Goal: Check status: Check status

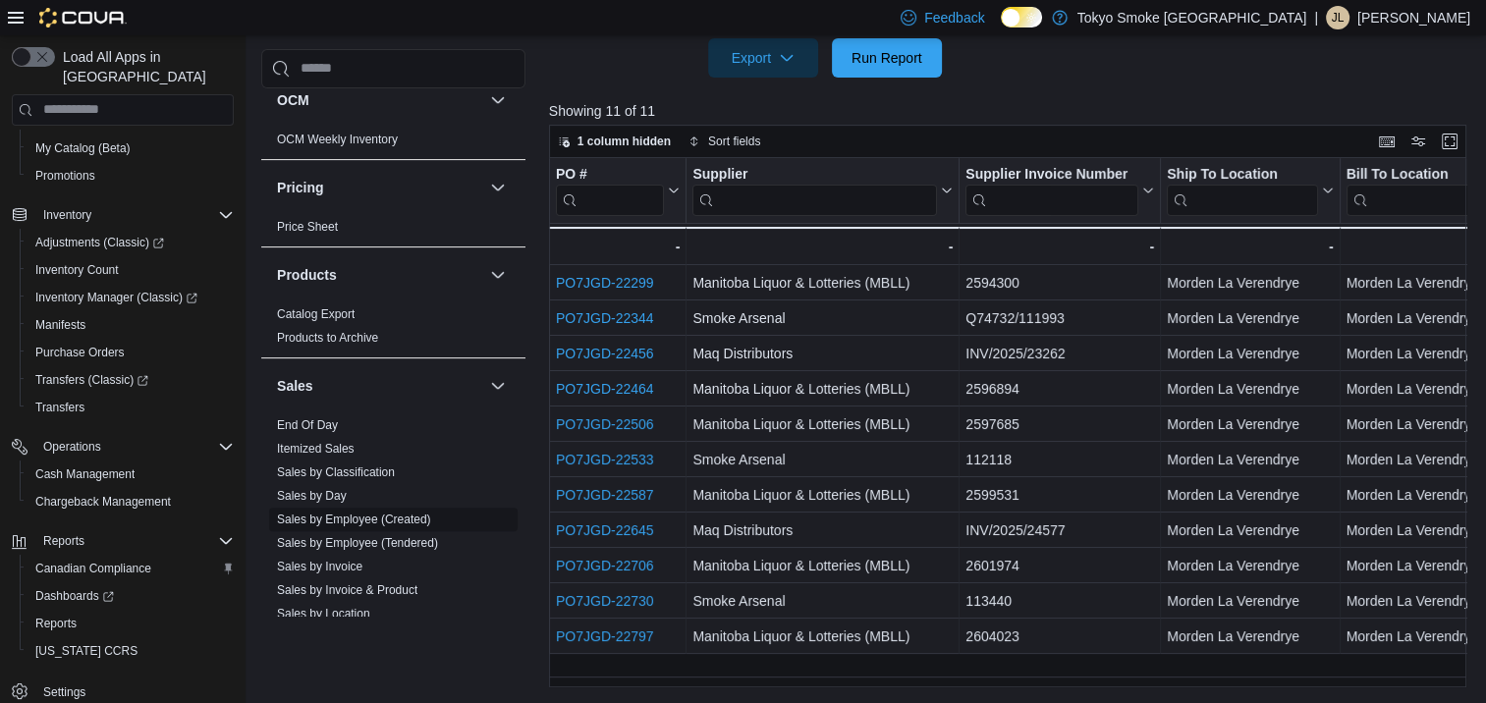
scroll to position [1592, 0]
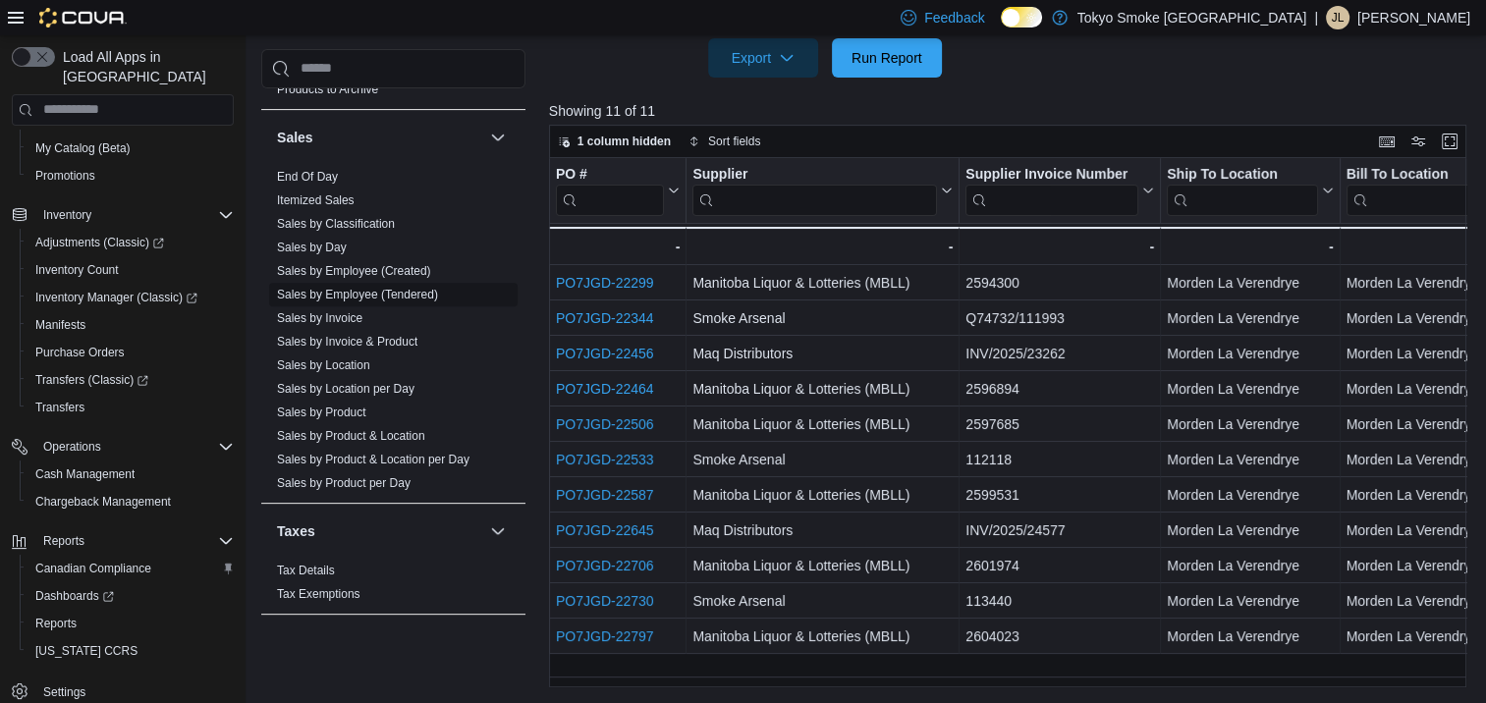
drag, startPoint x: 340, startPoint y: 346, endPoint x: 390, endPoint y: 346, distance: 50.1
click at [340, 358] on link "Sales by Location" at bounding box center [323, 365] width 93 height 14
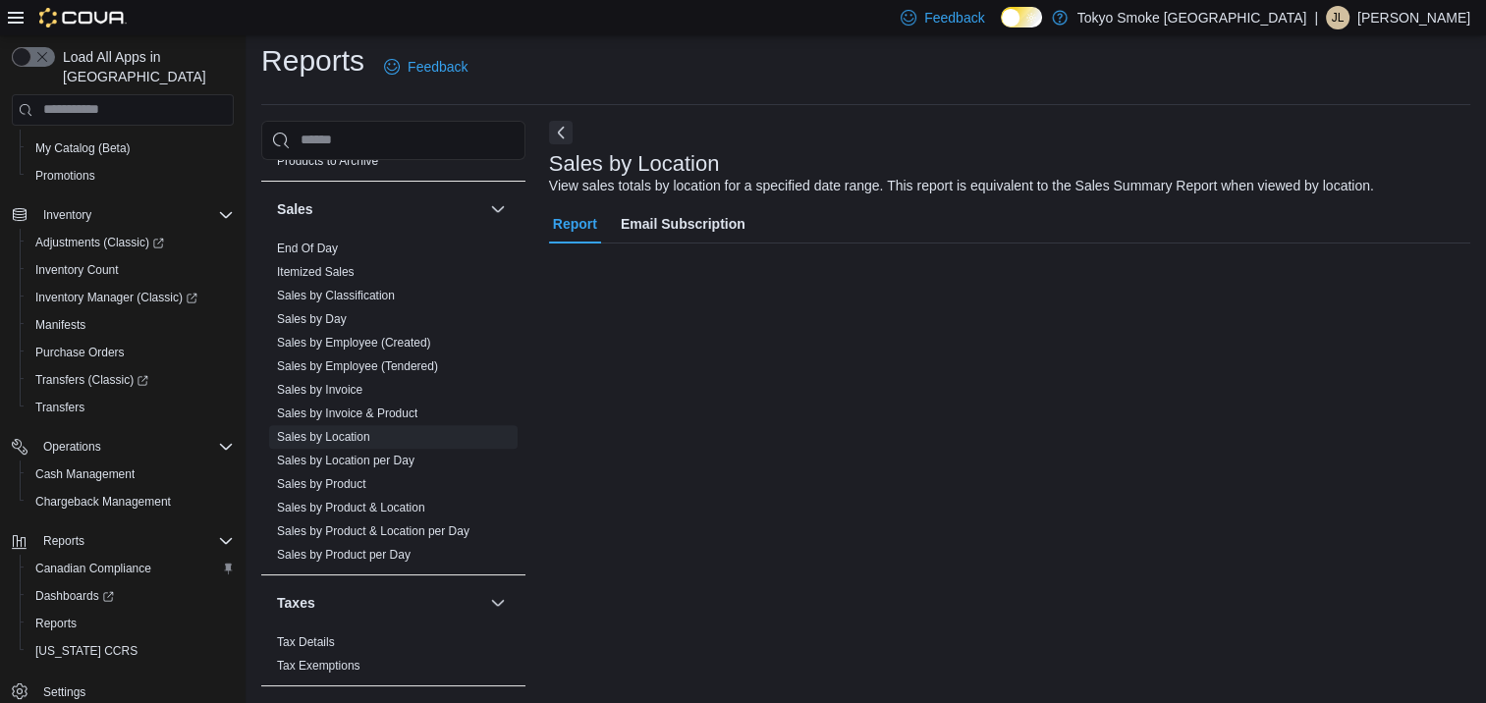
scroll to position [45, 0]
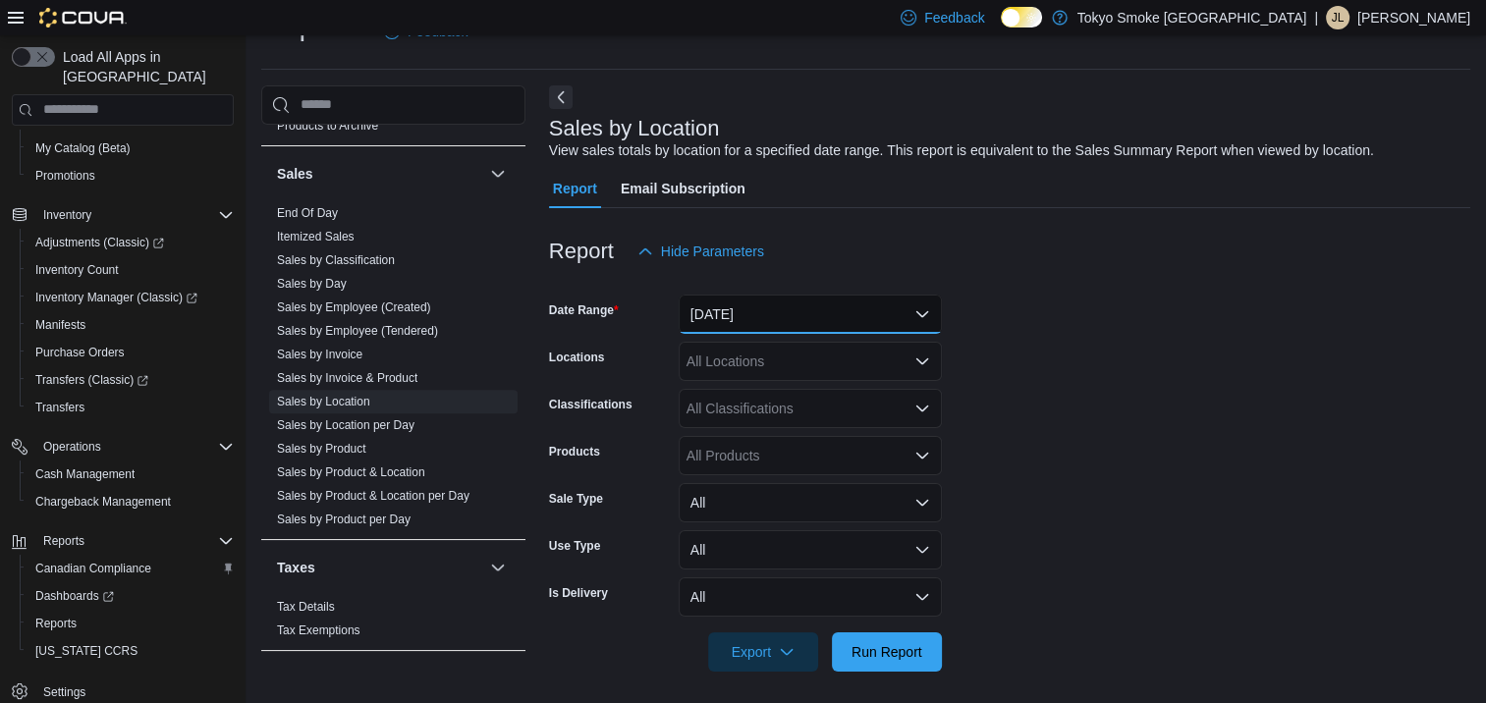
click at [758, 306] on button "[DATE]" at bounding box center [810, 314] width 263 height 39
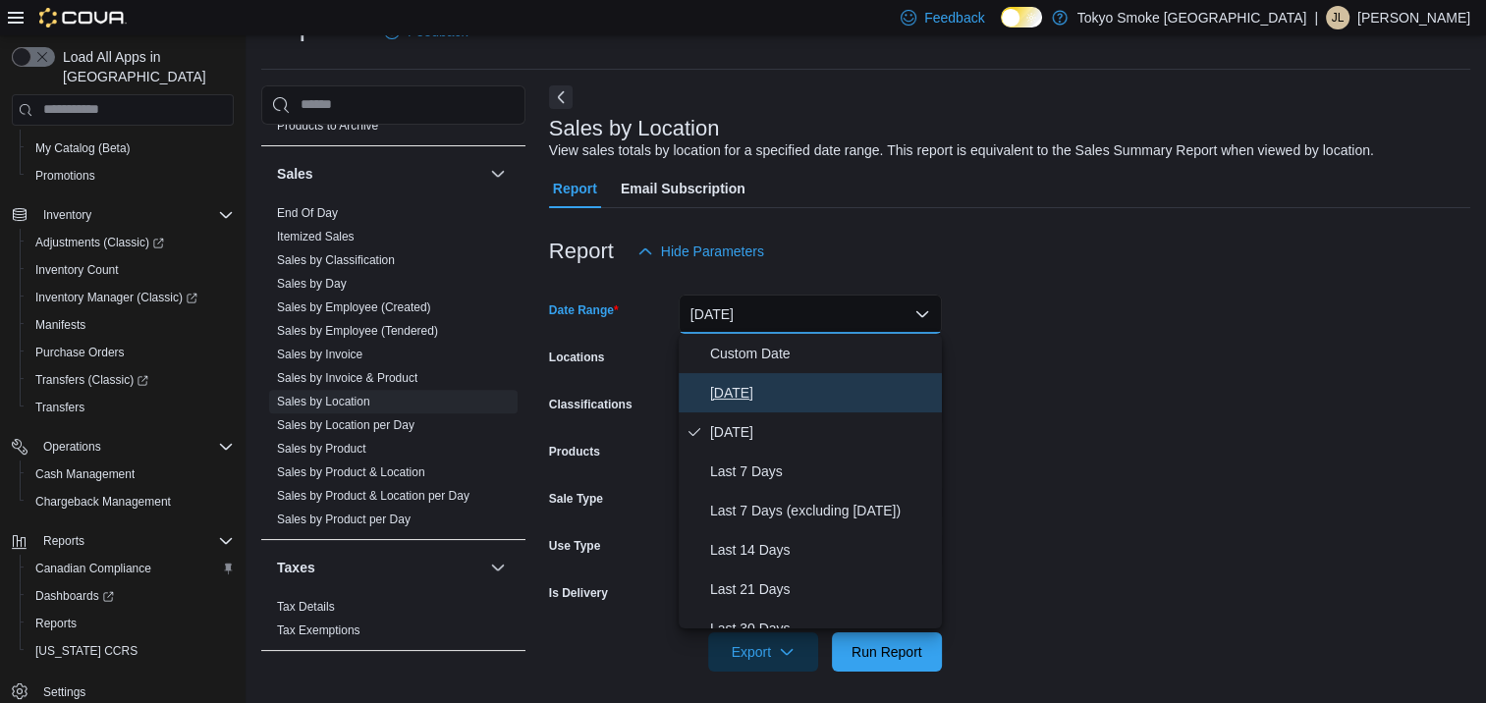
click at [724, 391] on span "[DATE]" at bounding box center [822, 393] width 224 height 24
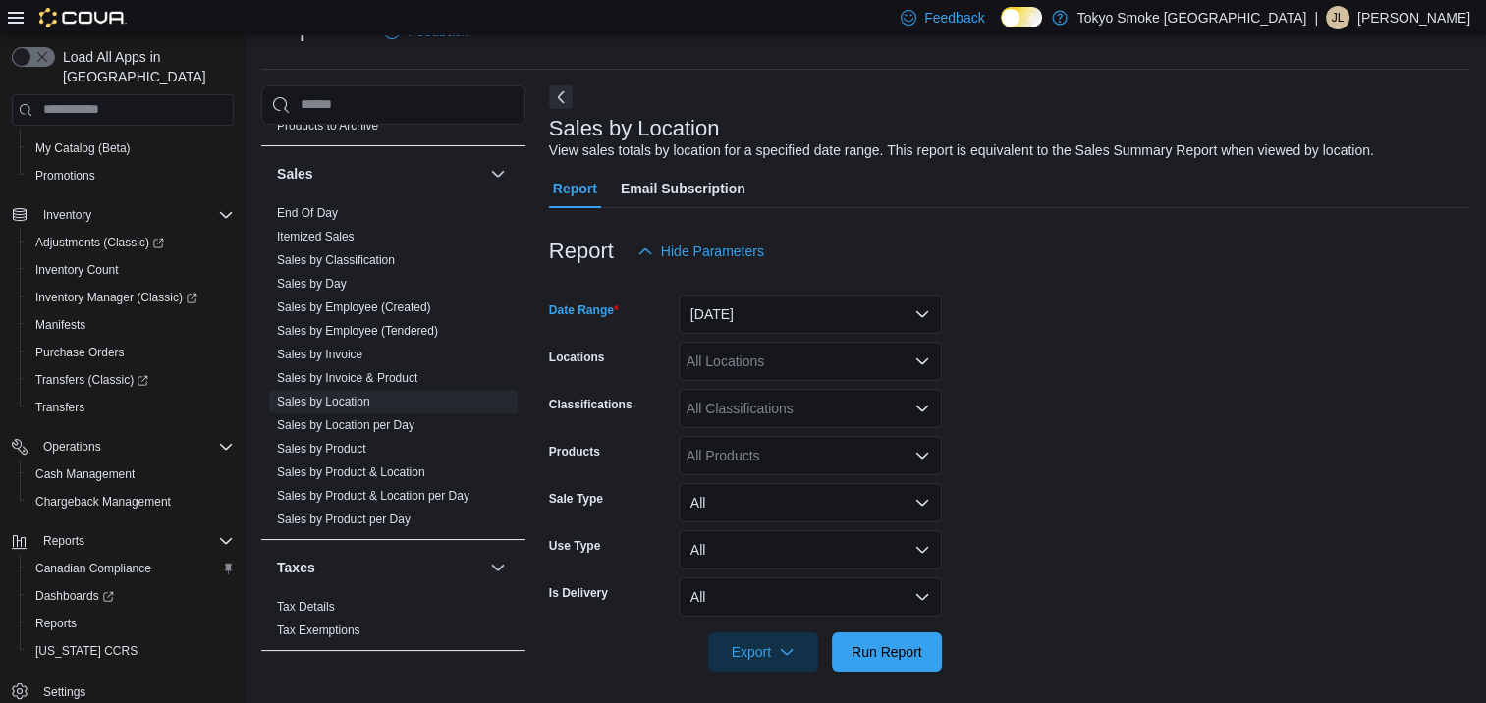
click at [727, 360] on div "All Locations" at bounding box center [810, 361] width 263 height 39
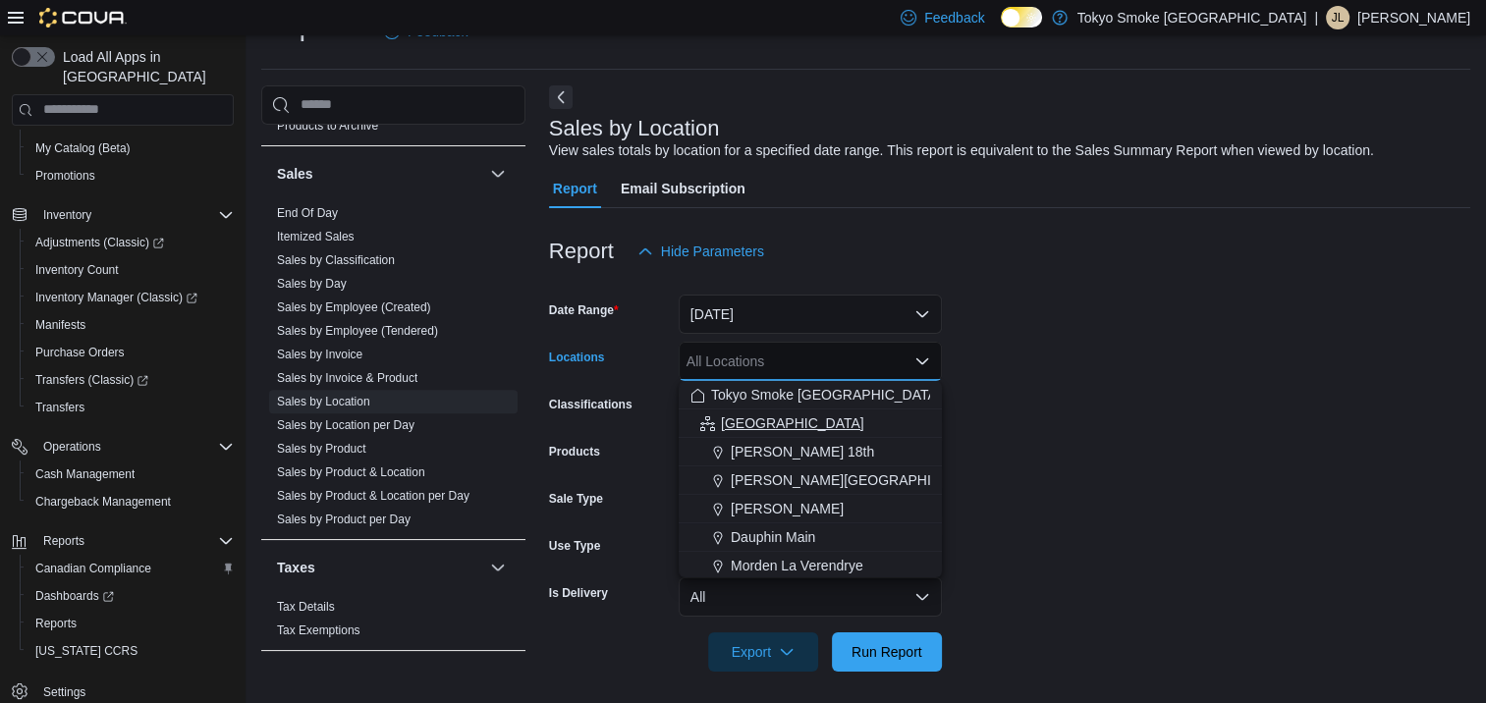
click at [758, 424] on span "[GEOGRAPHIC_DATA]" at bounding box center [792, 423] width 143 height 20
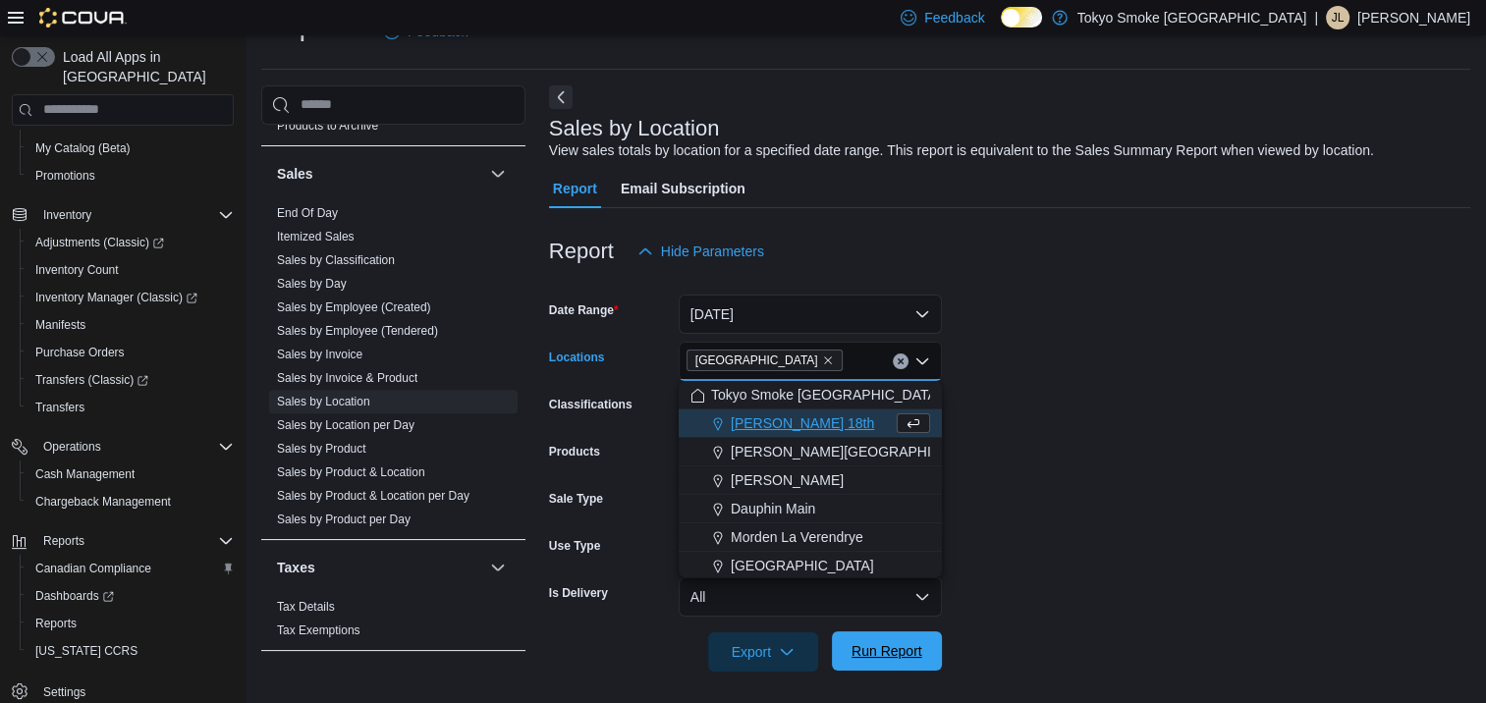
click at [904, 660] on span "Run Report" at bounding box center [886, 651] width 71 height 20
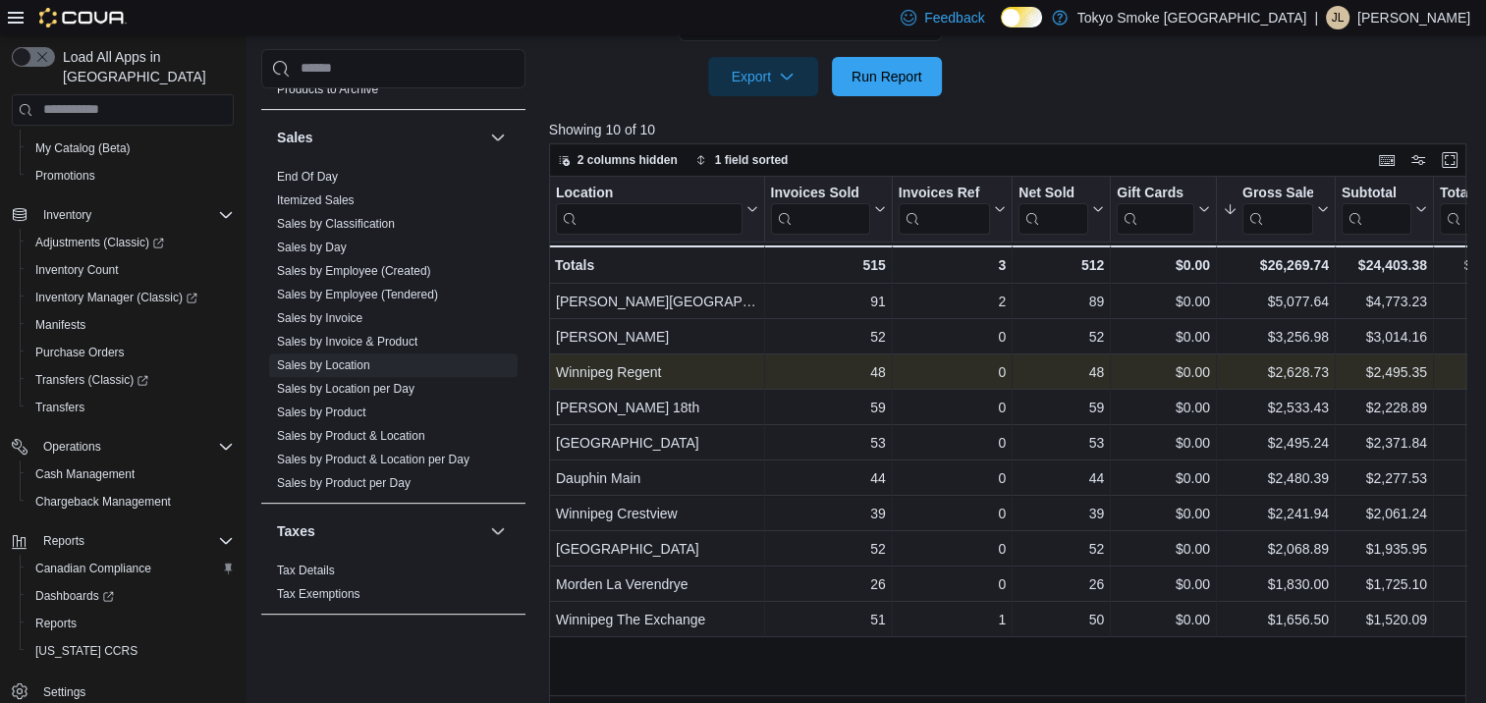
scroll to position [638, 0]
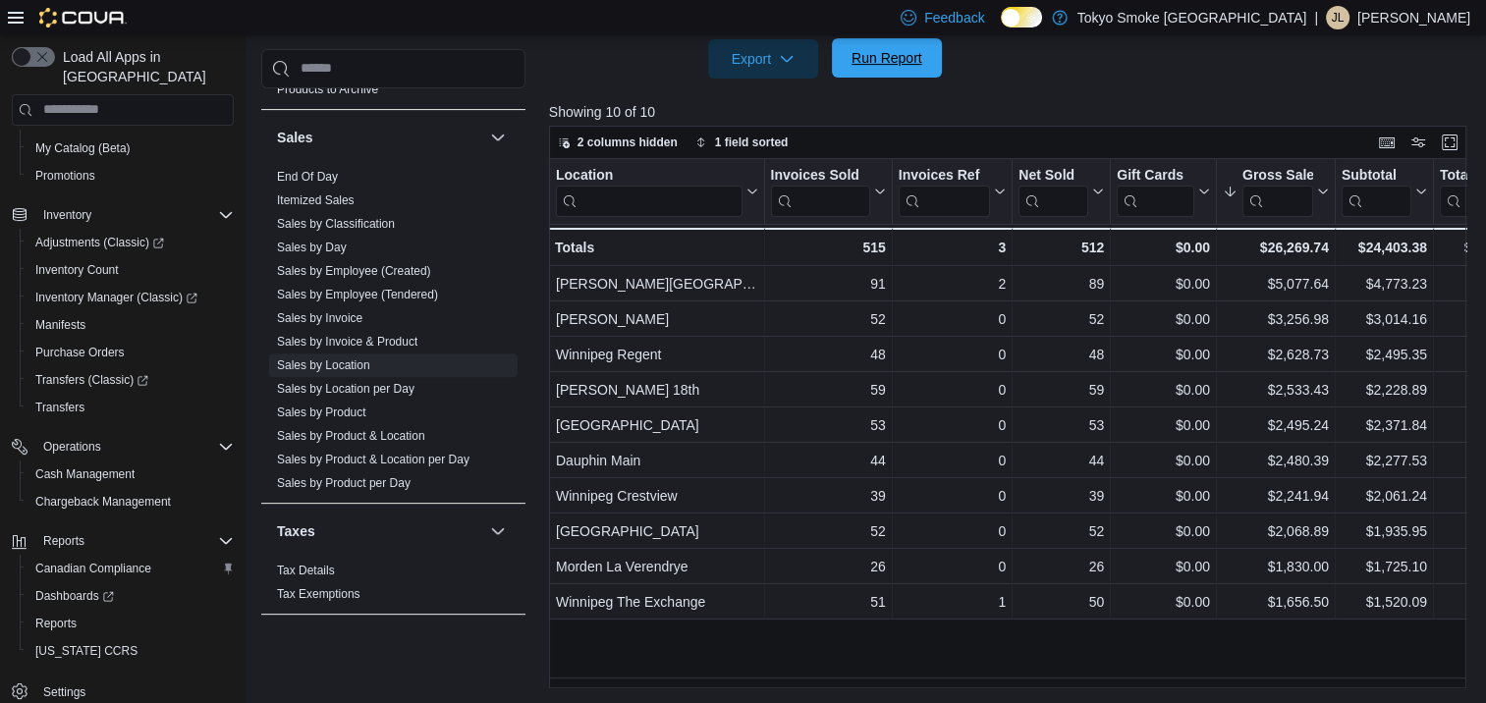
click at [883, 72] on span "Run Report" at bounding box center [887, 57] width 86 height 39
click at [896, 50] on span "Run Report" at bounding box center [886, 58] width 71 height 20
